Goal: Find specific page/section: Find specific page/section

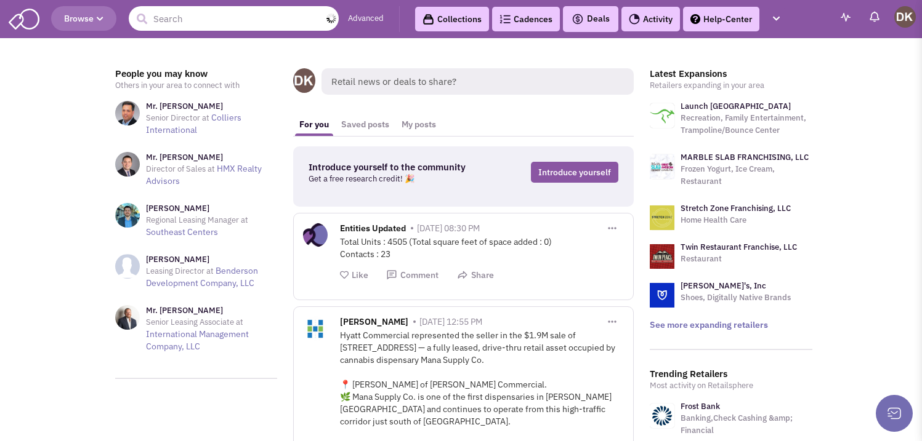
click at [207, 28] on input "text" at bounding box center [234, 18] width 210 height 25
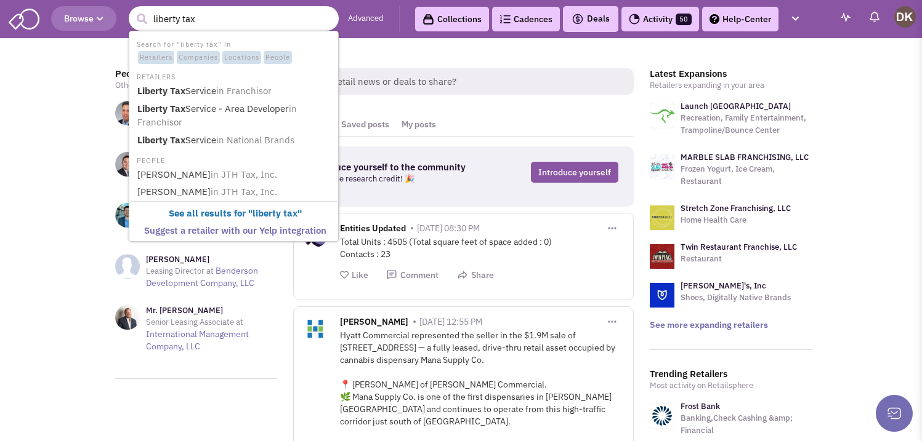
type input "liberty tax"
click at [132, 10] on button "submit" at bounding box center [141, 19] width 18 height 18
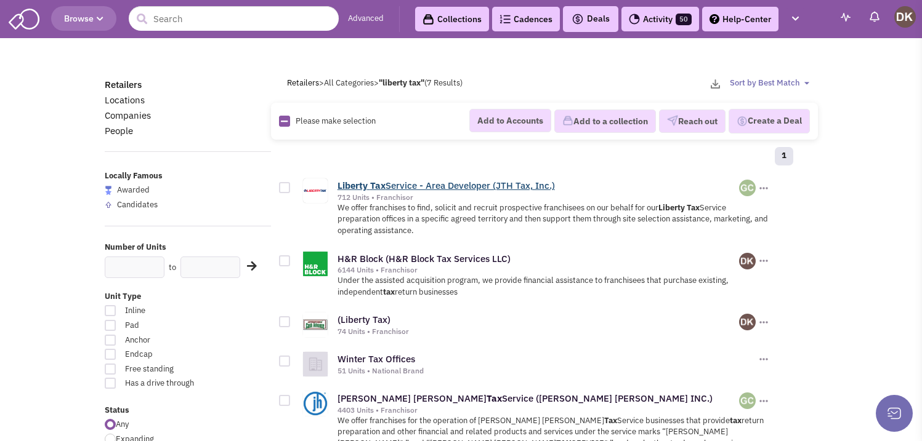
click at [417, 186] on link "Liberty Tax Service - Area Developer (JTH Tax, Inc.)" at bounding box center [445, 186] width 217 height 12
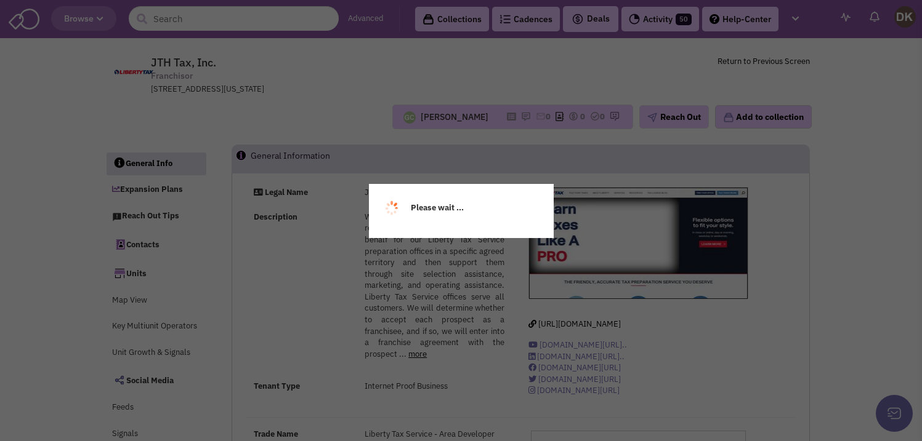
select select
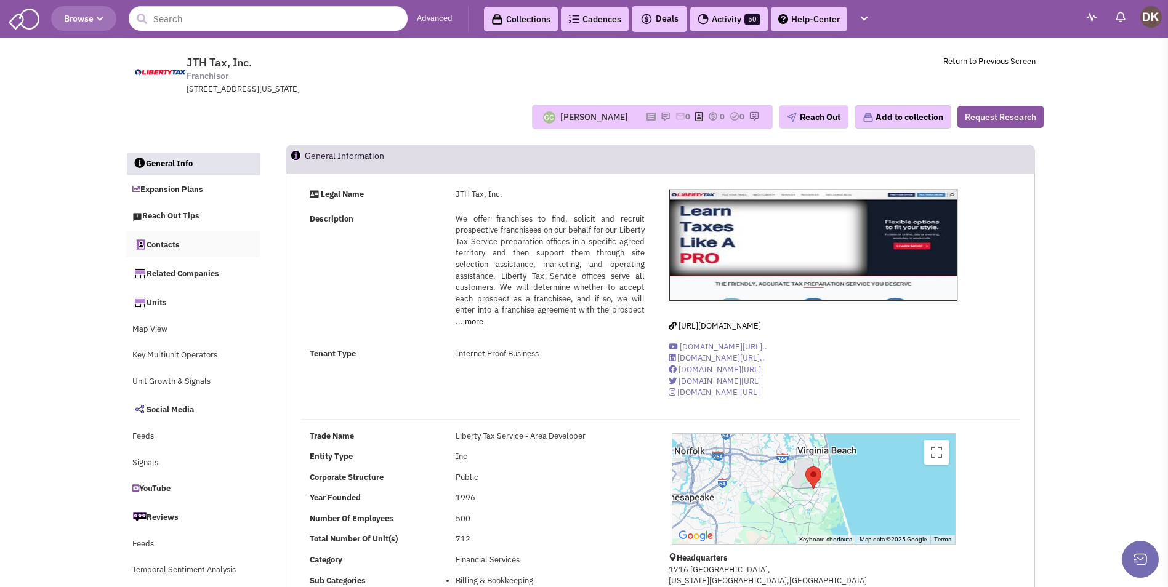
click at [165, 247] on link "Contacts" at bounding box center [193, 244] width 134 height 26
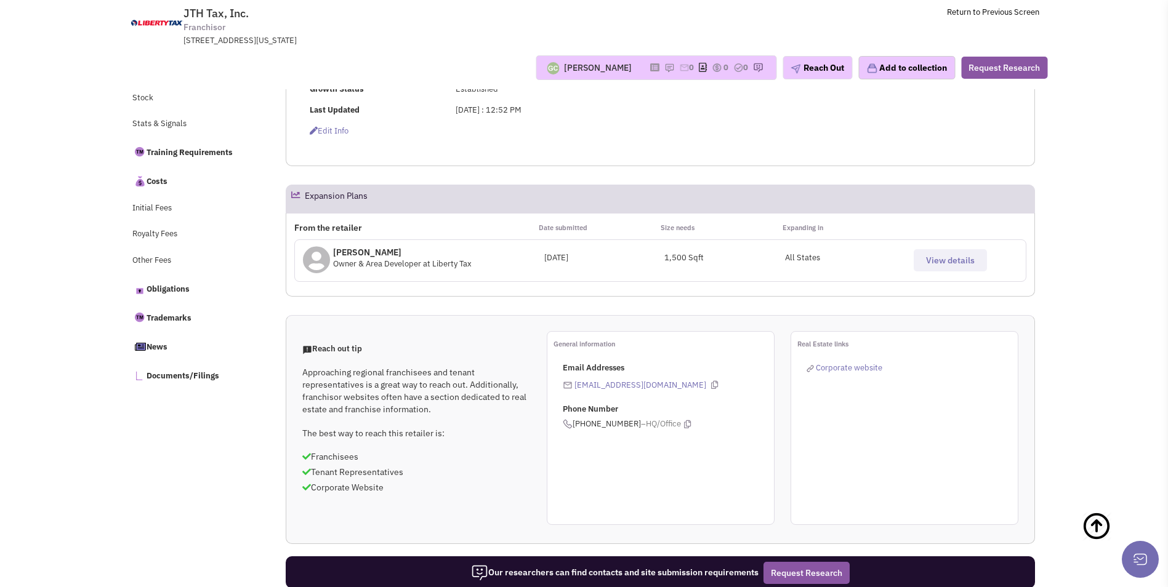
scroll to position [457, 0]
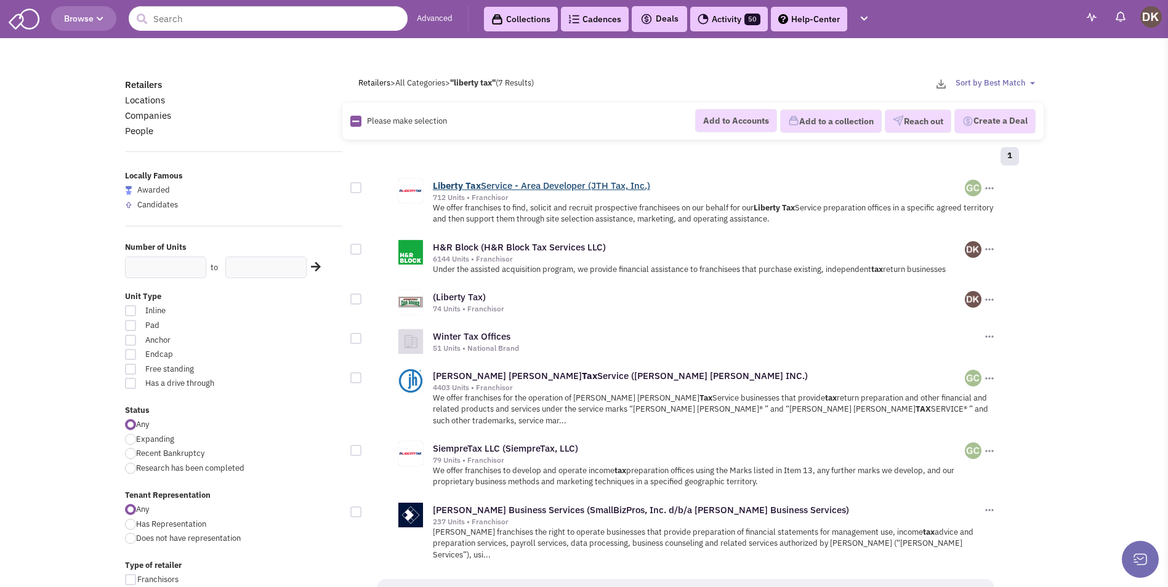
click at [483, 188] on link "Liberty Tax Service - Area Developer (JTH Tax, Inc.)" at bounding box center [541, 186] width 217 height 12
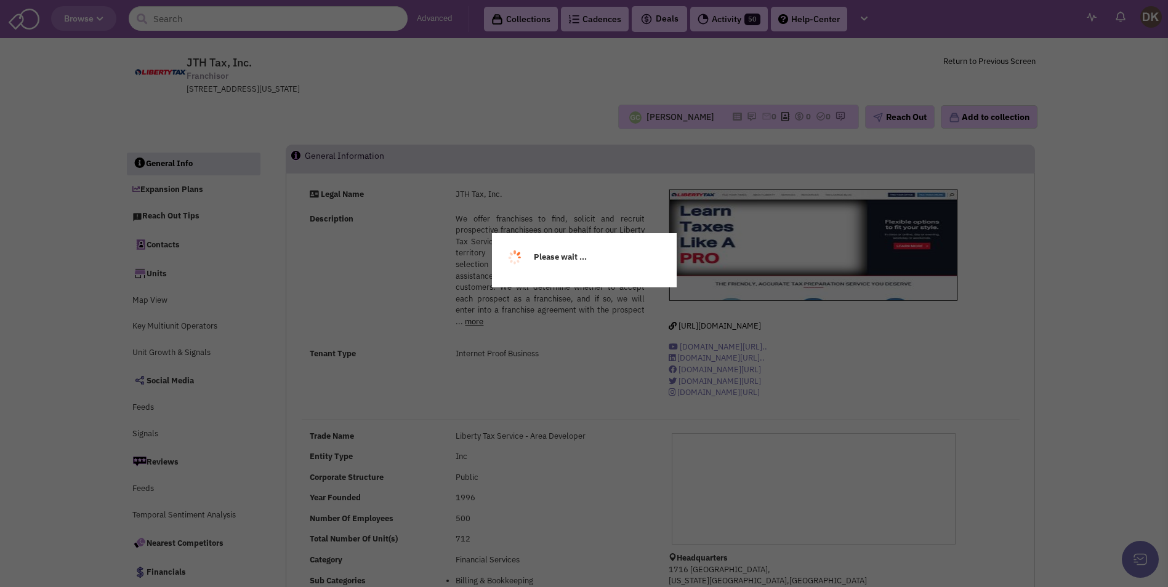
select select
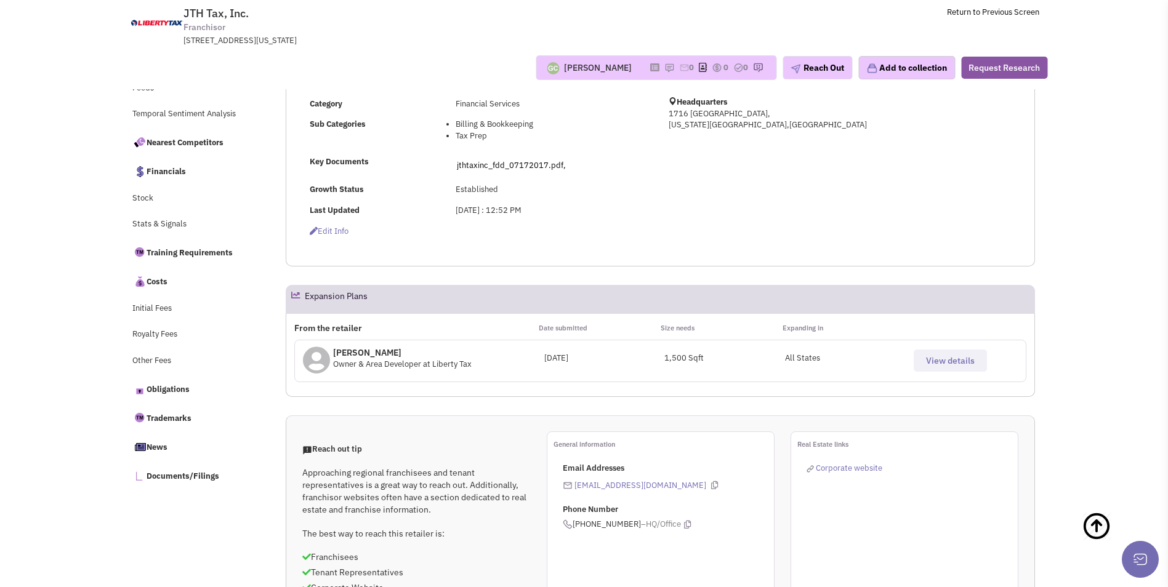
scroll to position [369, 0]
click at [940, 360] on span "View details" at bounding box center [950, 358] width 49 height 11
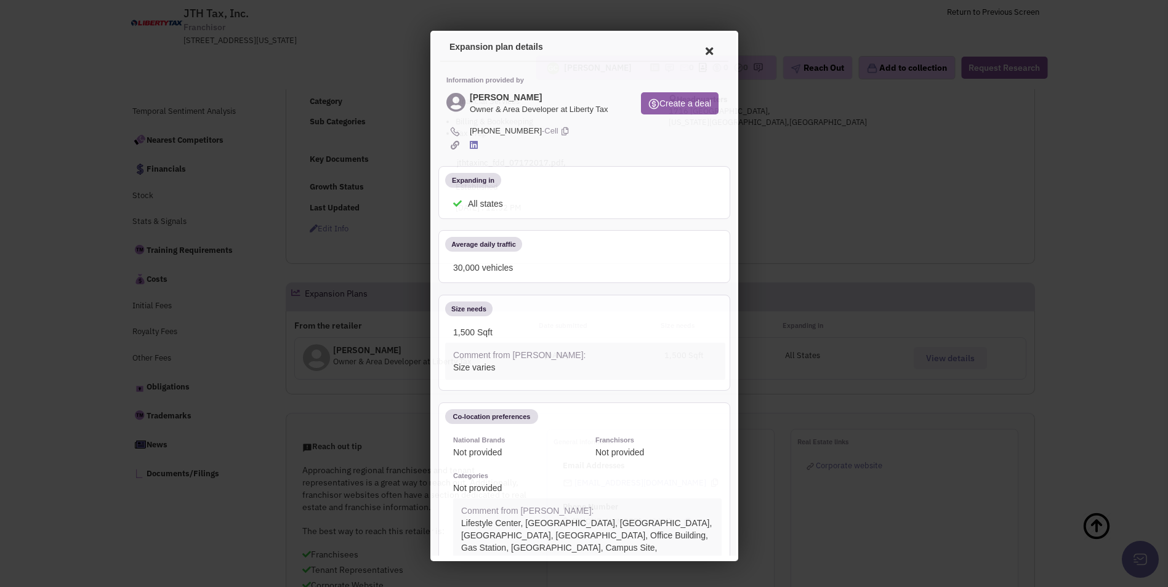
scroll to position [0, 0]
